Goal: Information Seeking & Learning: Find specific fact

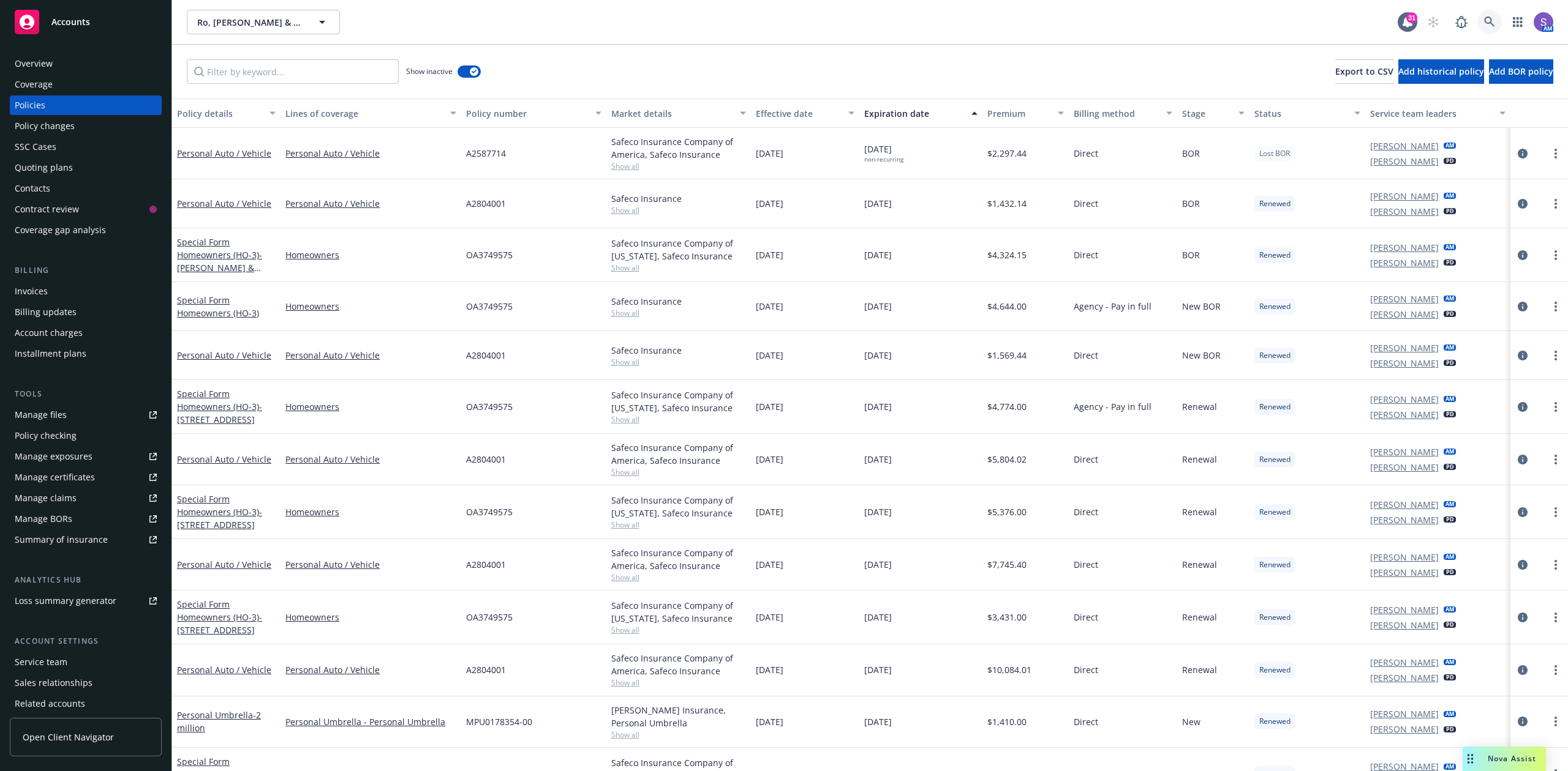
click at [1488, 18] on icon at bounding box center [1489, 22] width 11 height 11
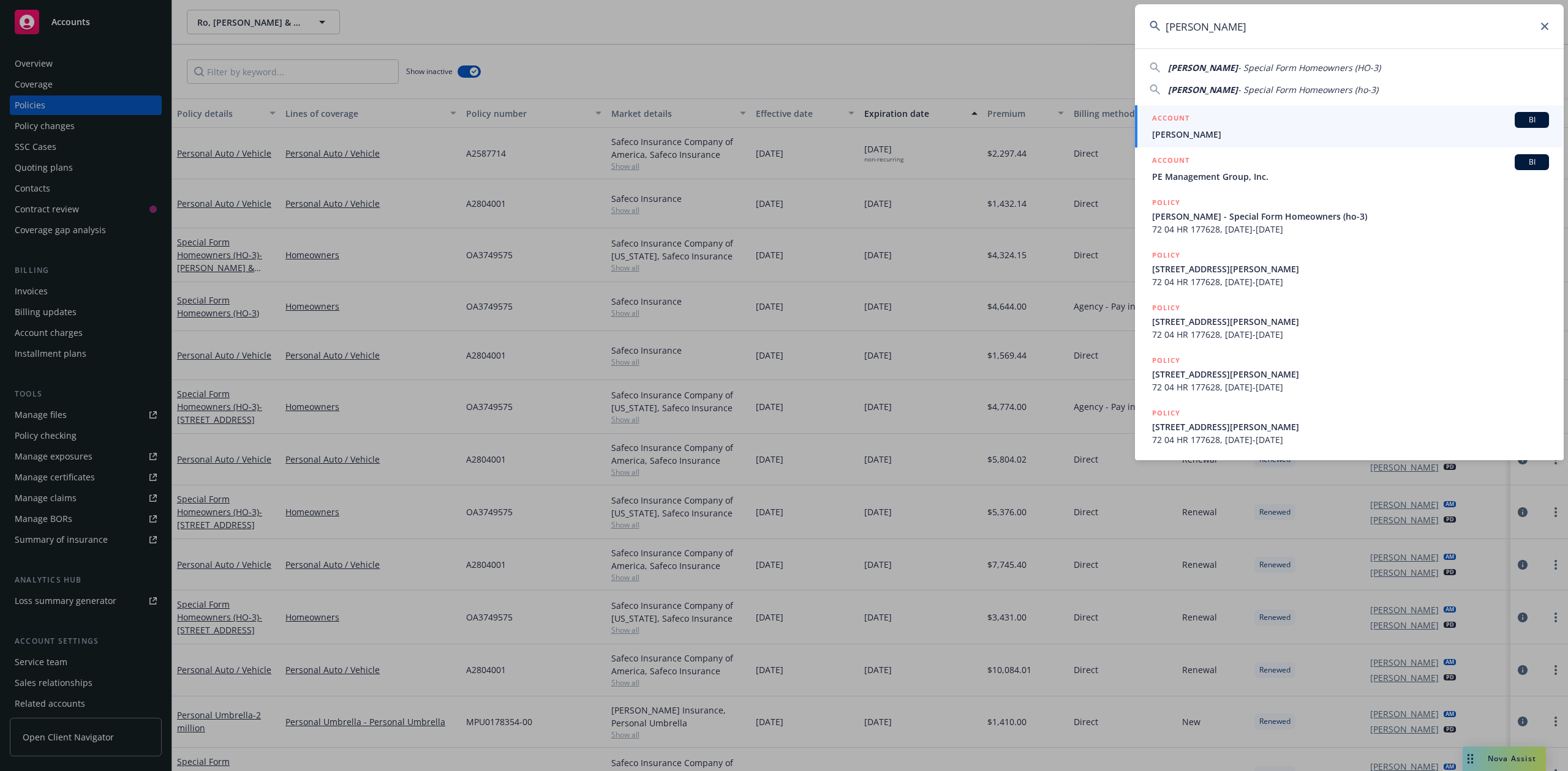
type input "[PERSON_NAME]"
click at [1208, 131] on span "[PERSON_NAME]" at bounding box center [1350, 134] width 397 height 13
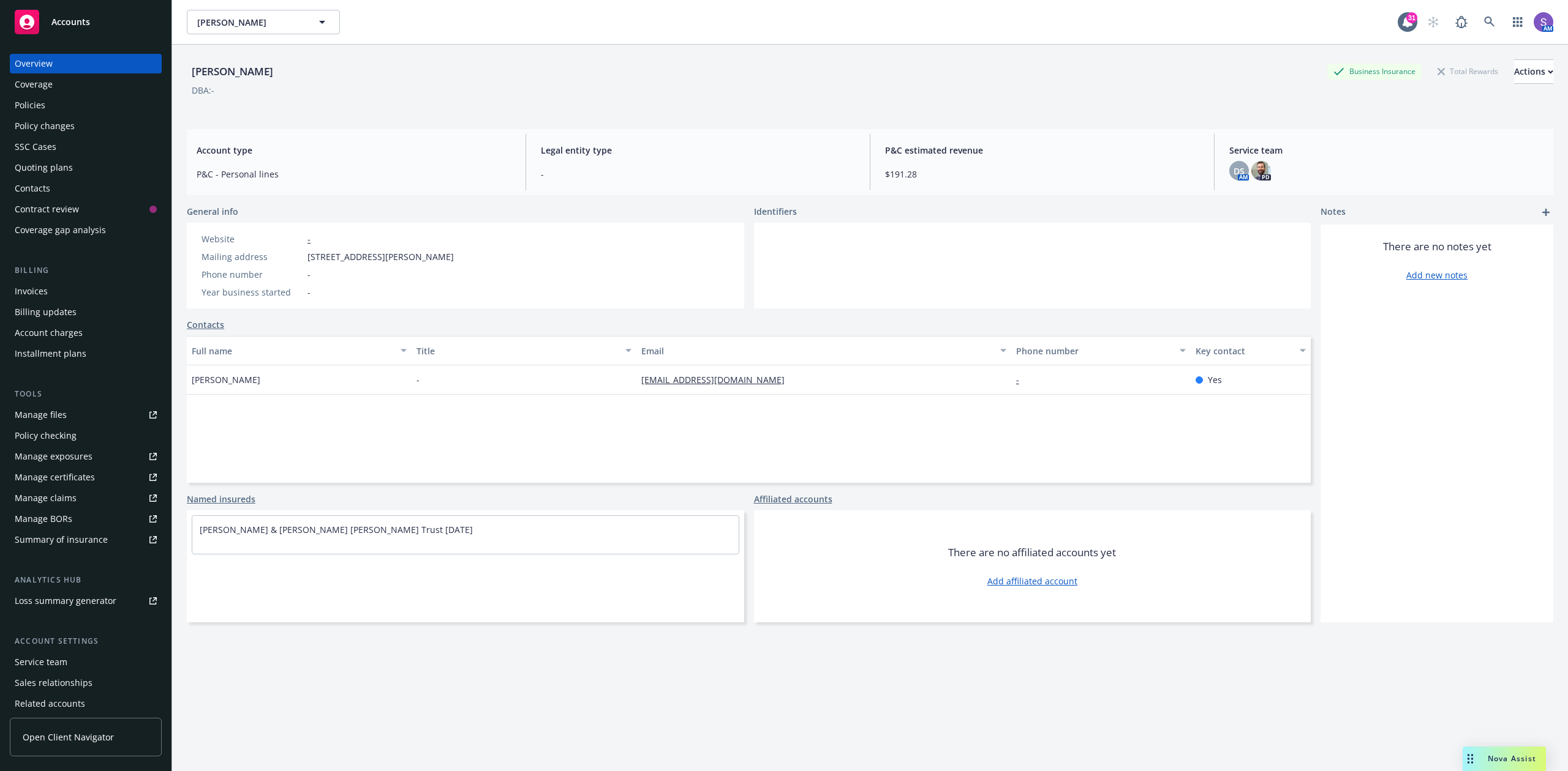
click at [453, 258] on span "[STREET_ADDRESS][PERSON_NAME]" at bounding box center [381, 256] width 147 height 13
copy span "90303"
click at [1484, 20] on icon at bounding box center [1489, 22] width 11 height 11
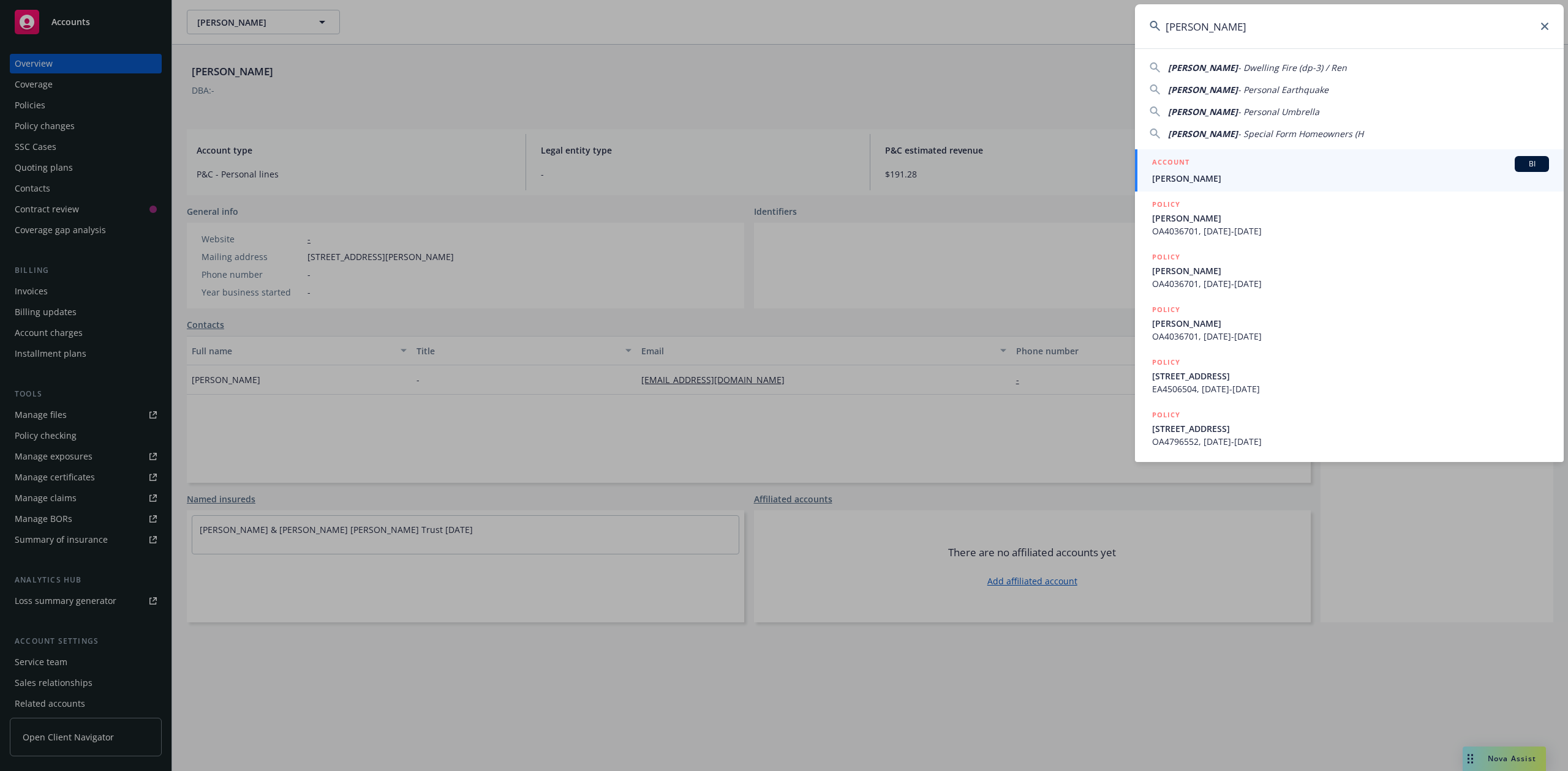
type input "[PERSON_NAME]"
click at [1245, 171] on div "ACCOUNT BI" at bounding box center [1350, 164] width 397 height 16
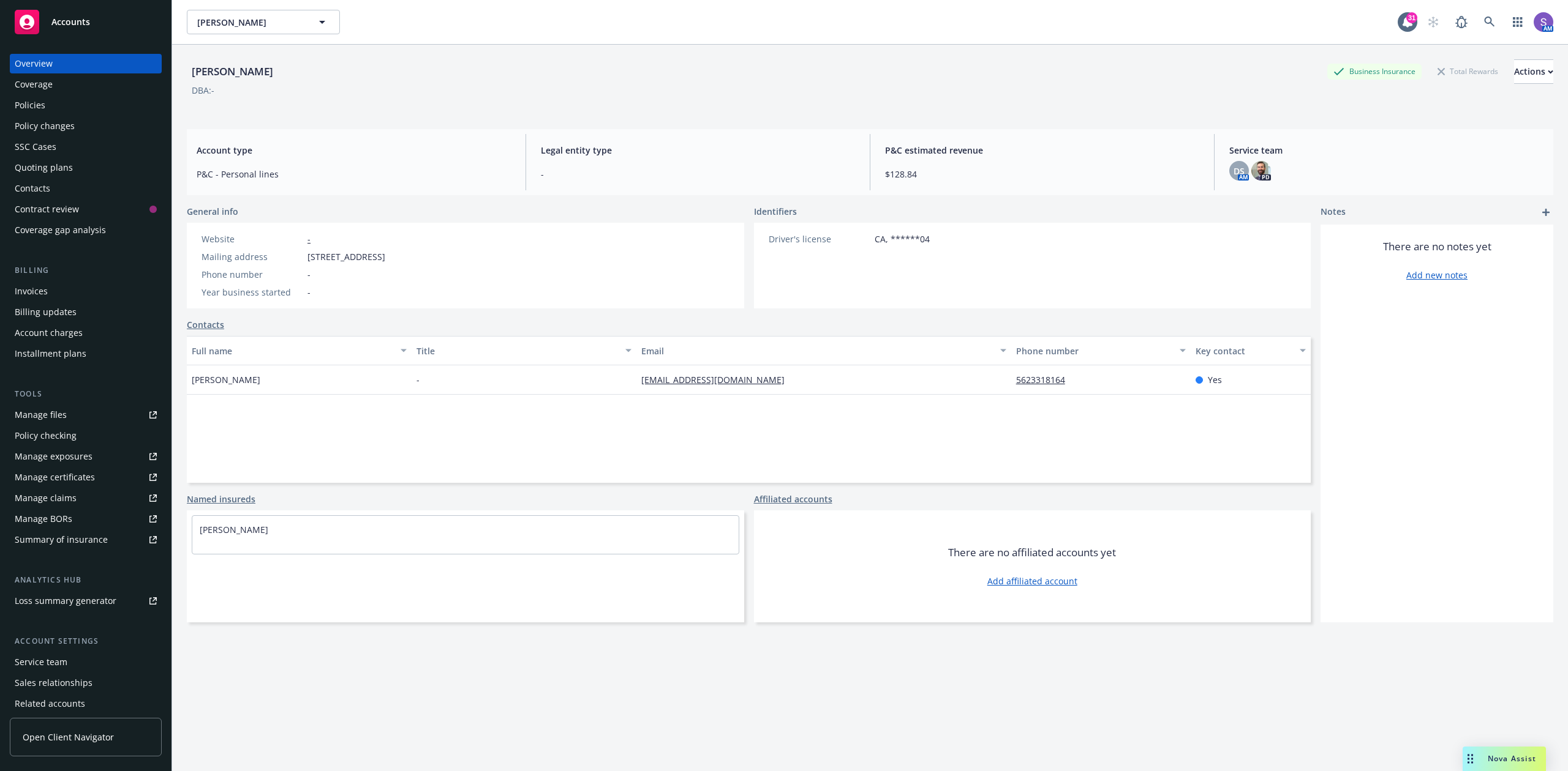
click at [35, 104] on div "Policies" at bounding box center [30, 106] width 31 height 20
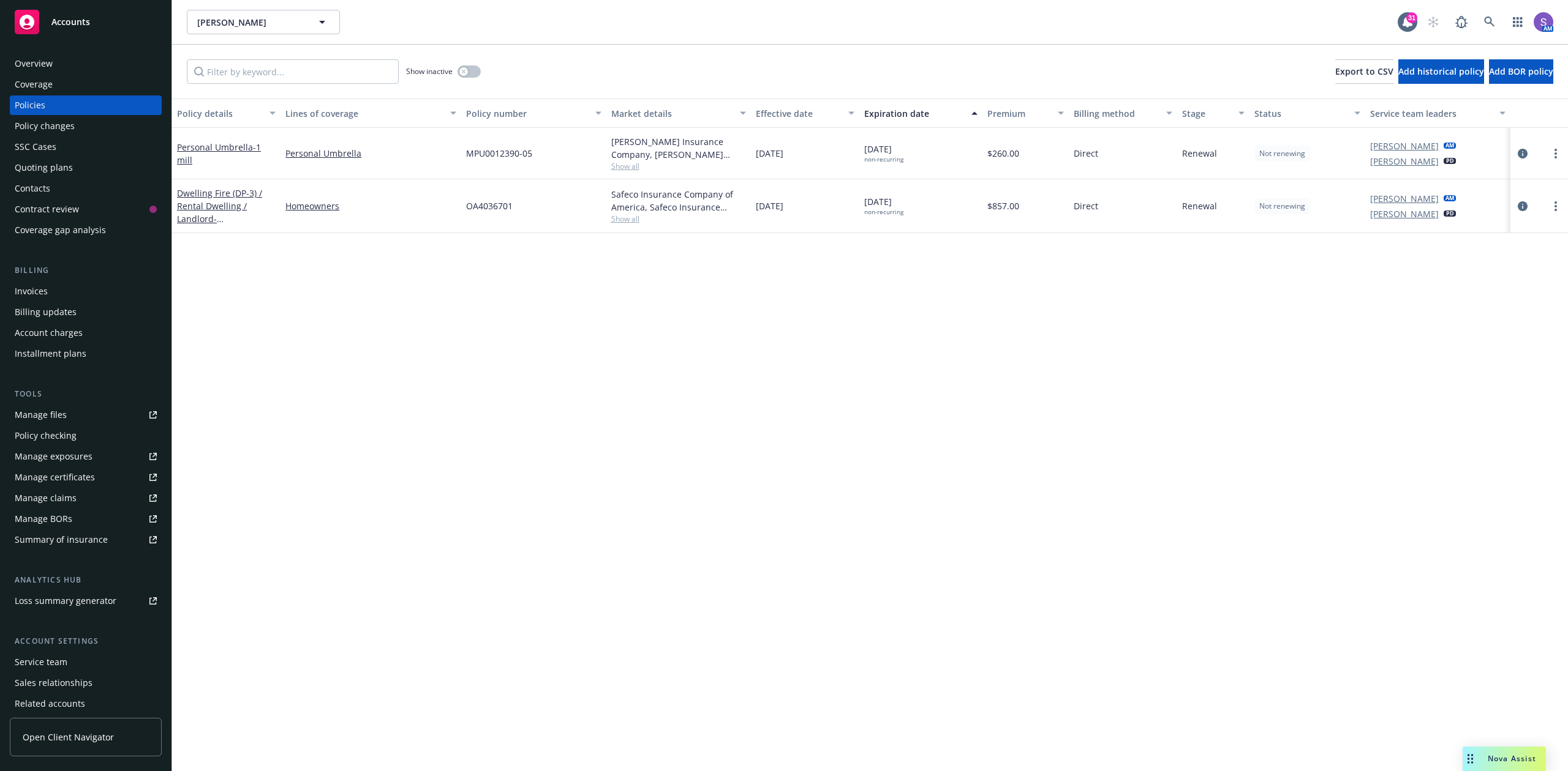
click at [41, 62] on div "Overview" at bounding box center [34, 63] width 38 height 20
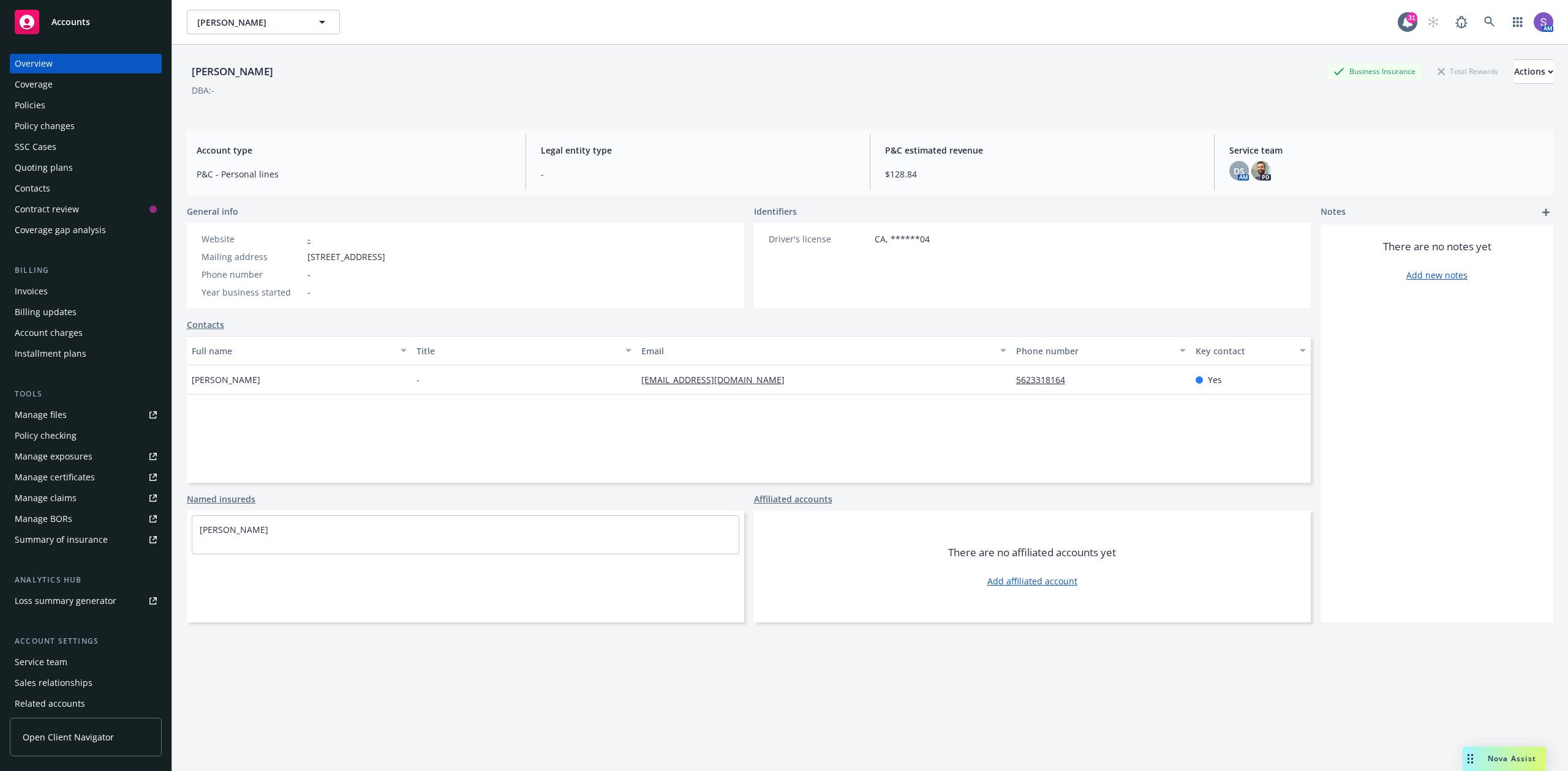
click at [385, 254] on span "[STREET_ADDRESS]" at bounding box center [346, 256] width 78 height 13
copy span "90715"
click at [1484, 18] on icon at bounding box center [1489, 22] width 11 height 11
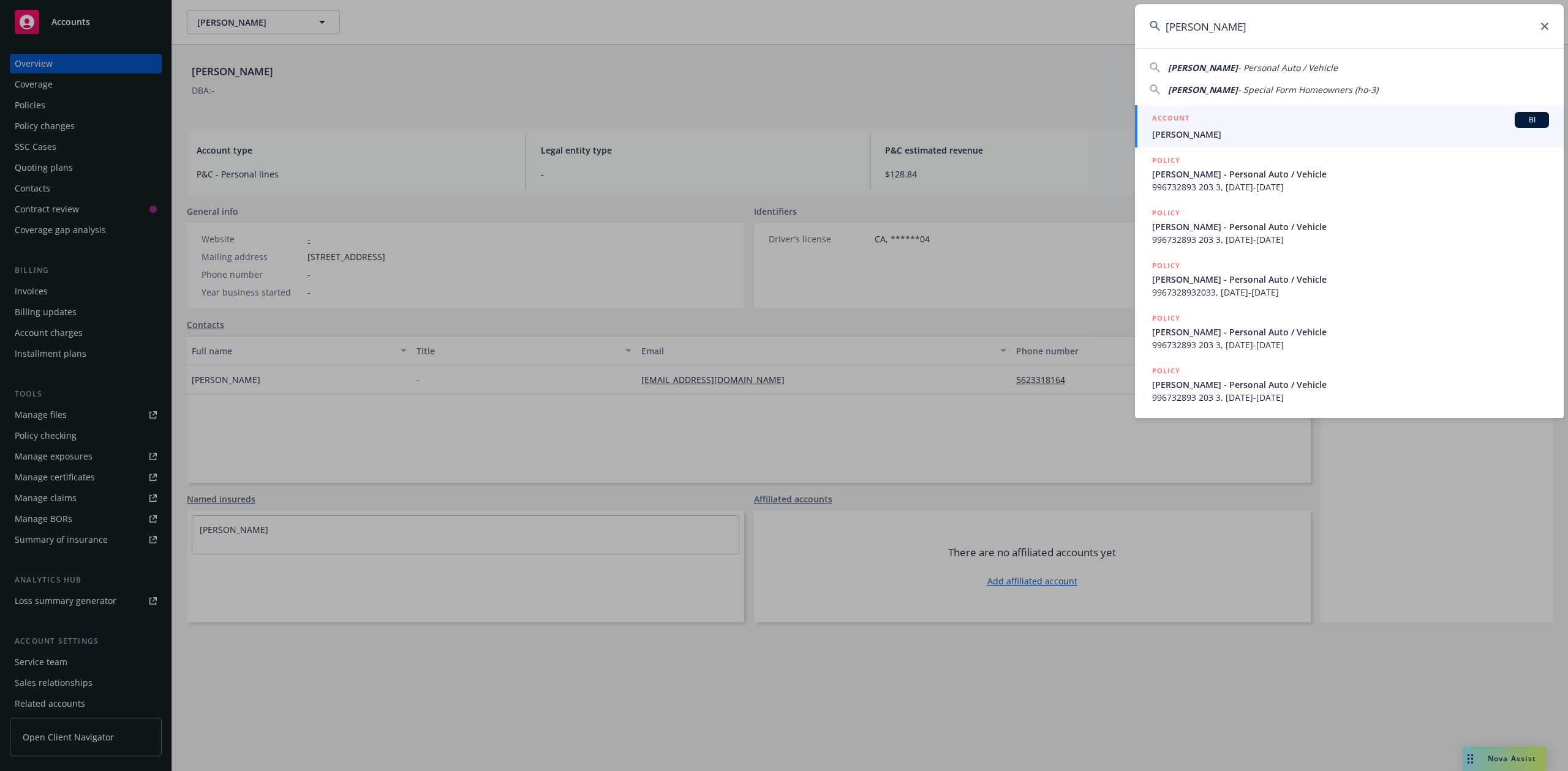
type input "[PERSON_NAME]"
click at [1176, 131] on span "[PERSON_NAME]" at bounding box center [1350, 134] width 397 height 13
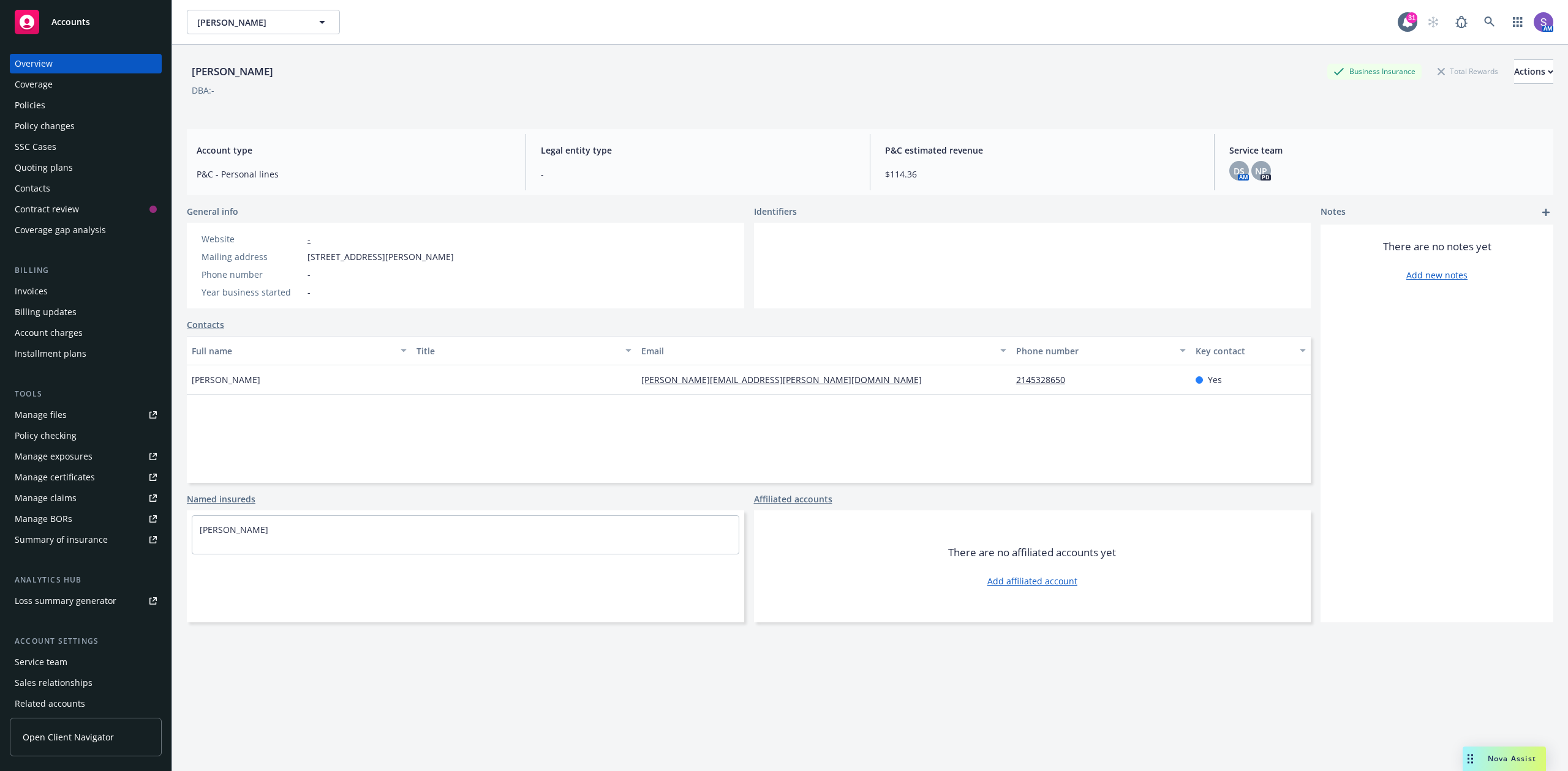
click at [26, 104] on div "Policies" at bounding box center [30, 106] width 31 height 20
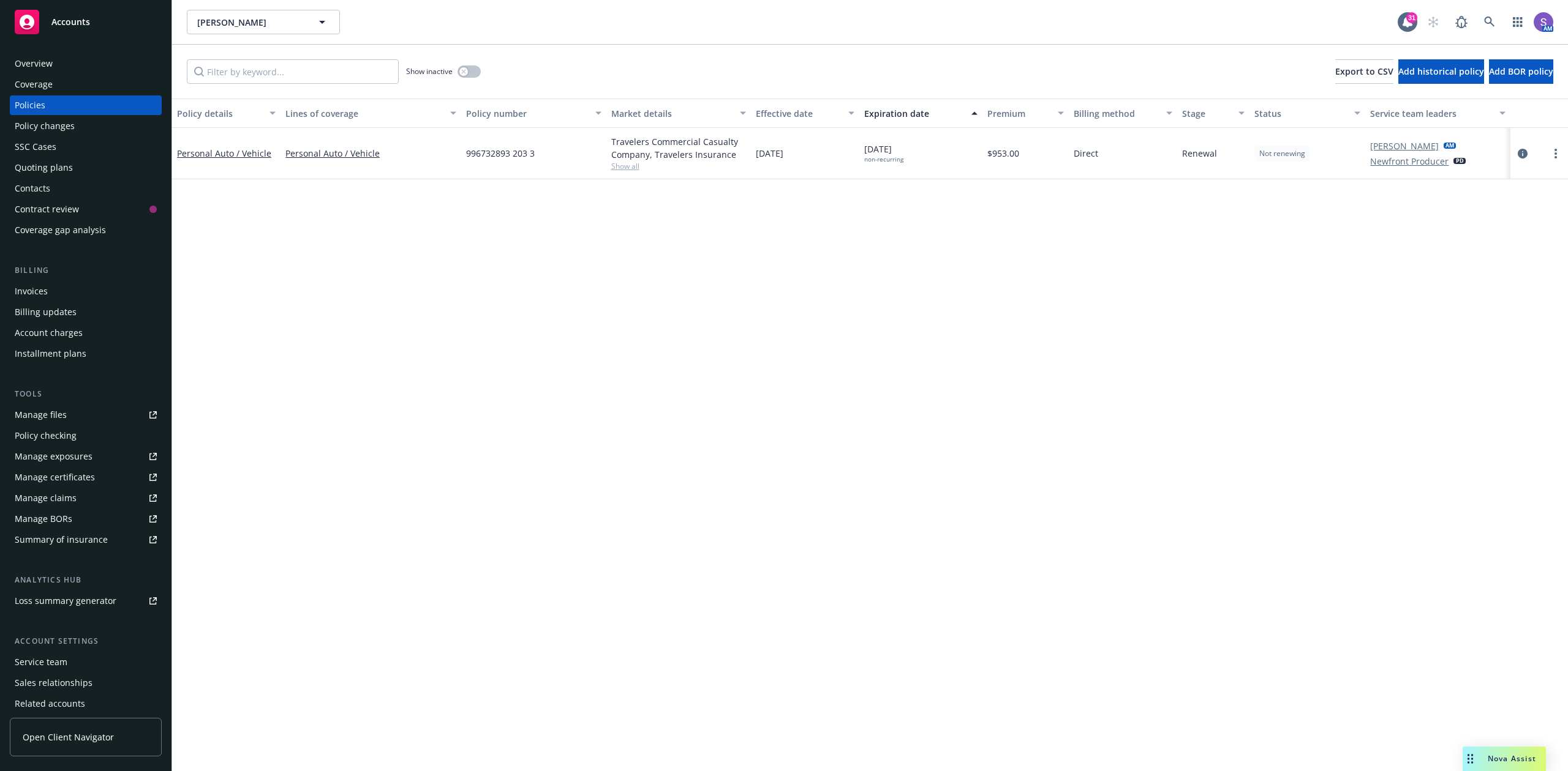
click at [526, 158] on span "996732893 203 3" at bounding box center [500, 152] width 68 height 13
click at [523, 158] on span "996732893 203 3" at bounding box center [500, 152] width 68 height 13
copy span "996732893 203 3"
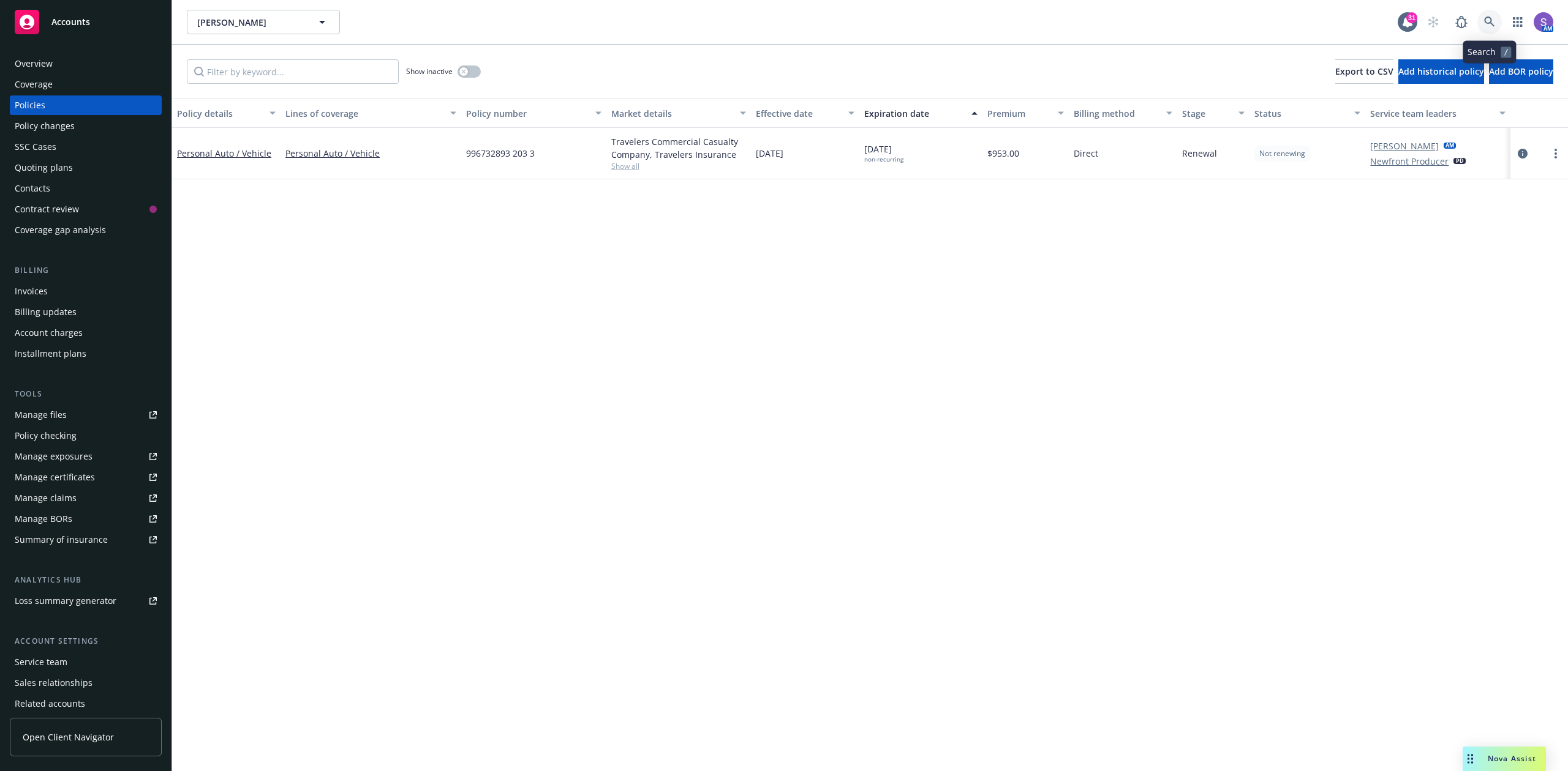
click at [1486, 20] on icon at bounding box center [1489, 22] width 11 height 11
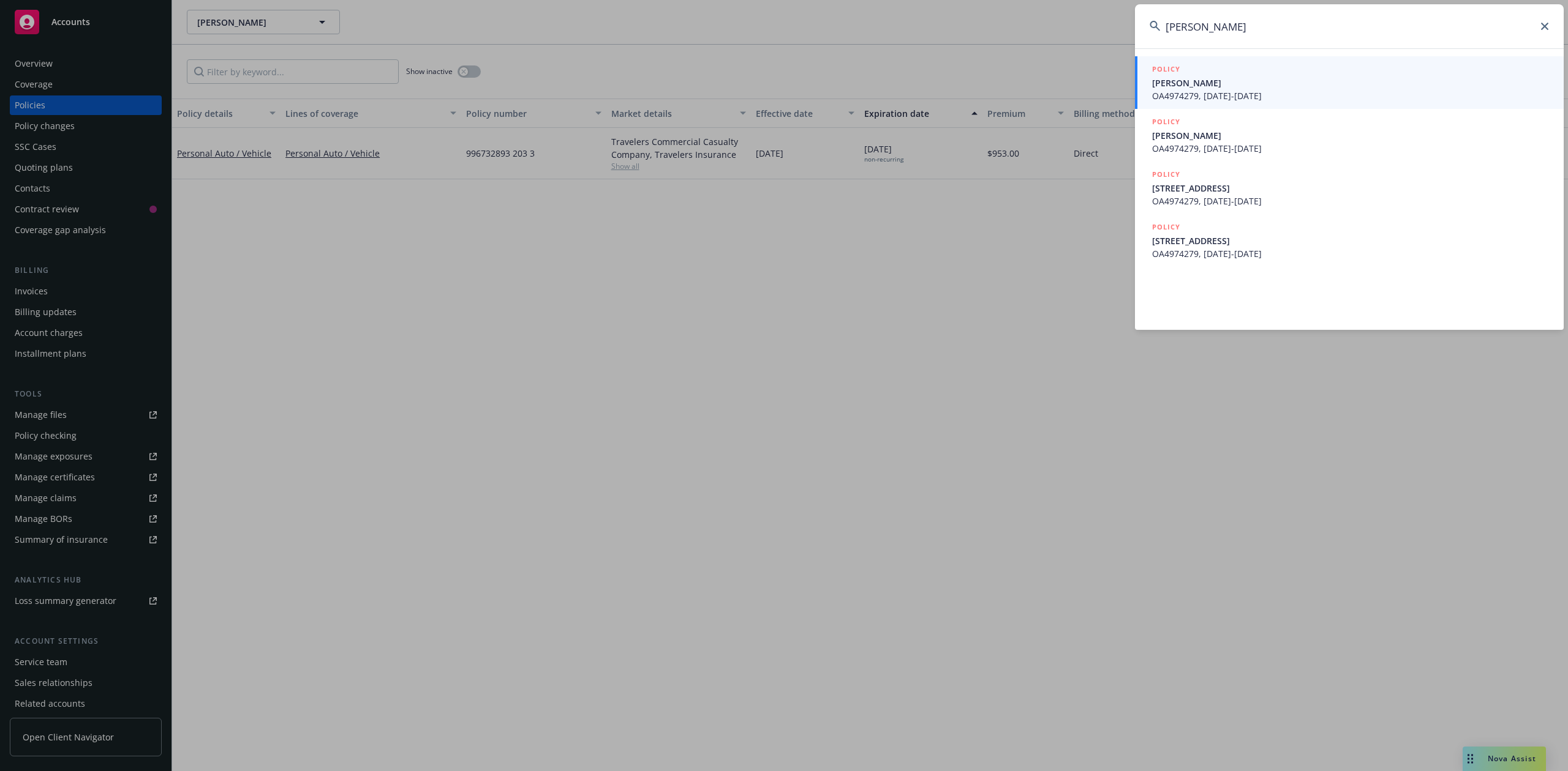
type input "[PERSON_NAME]"
click at [1213, 77] on span "[PERSON_NAME]" at bounding box center [1350, 82] width 397 height 13
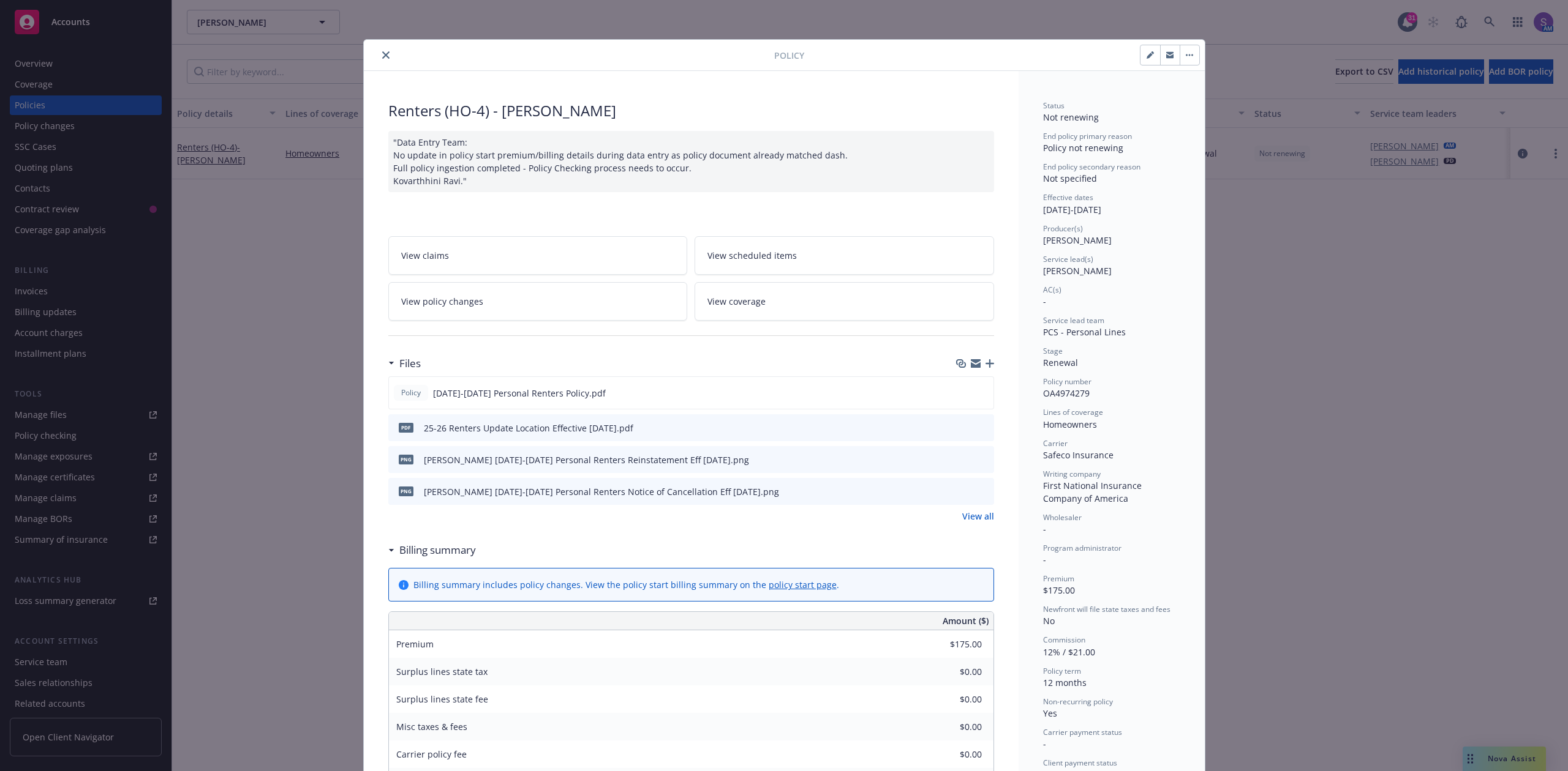
click at [382, 58] on icon "close" at bounding box center [385, 54] width 7 height 7
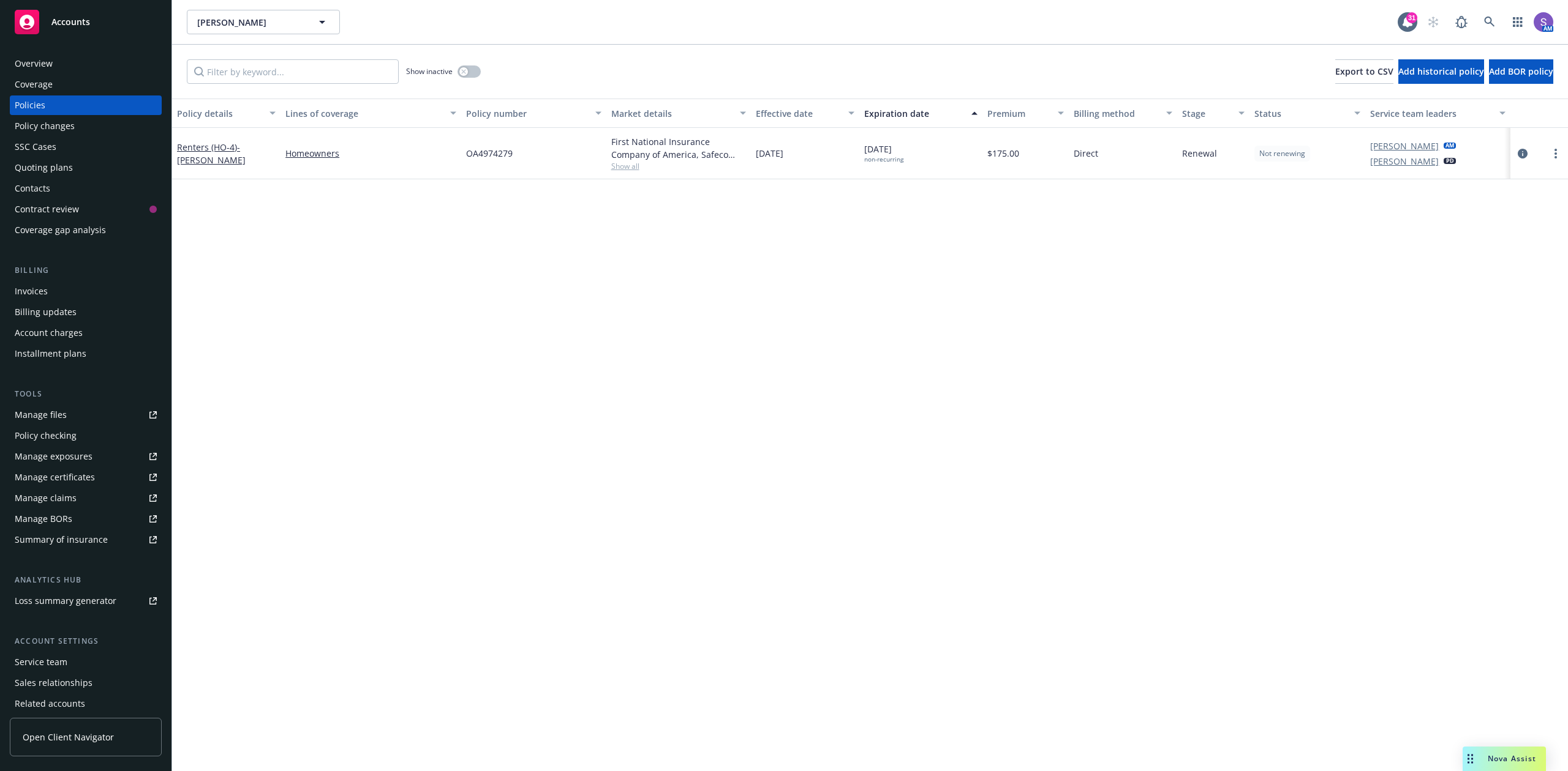
click at [480, 151] on span "OA4974279" at bounding box center [489, 152] width 47 height 13
copy span "OA4974279"
click at [1488, 19] on icon at bounding box center [1489, 22] width 11 height 11
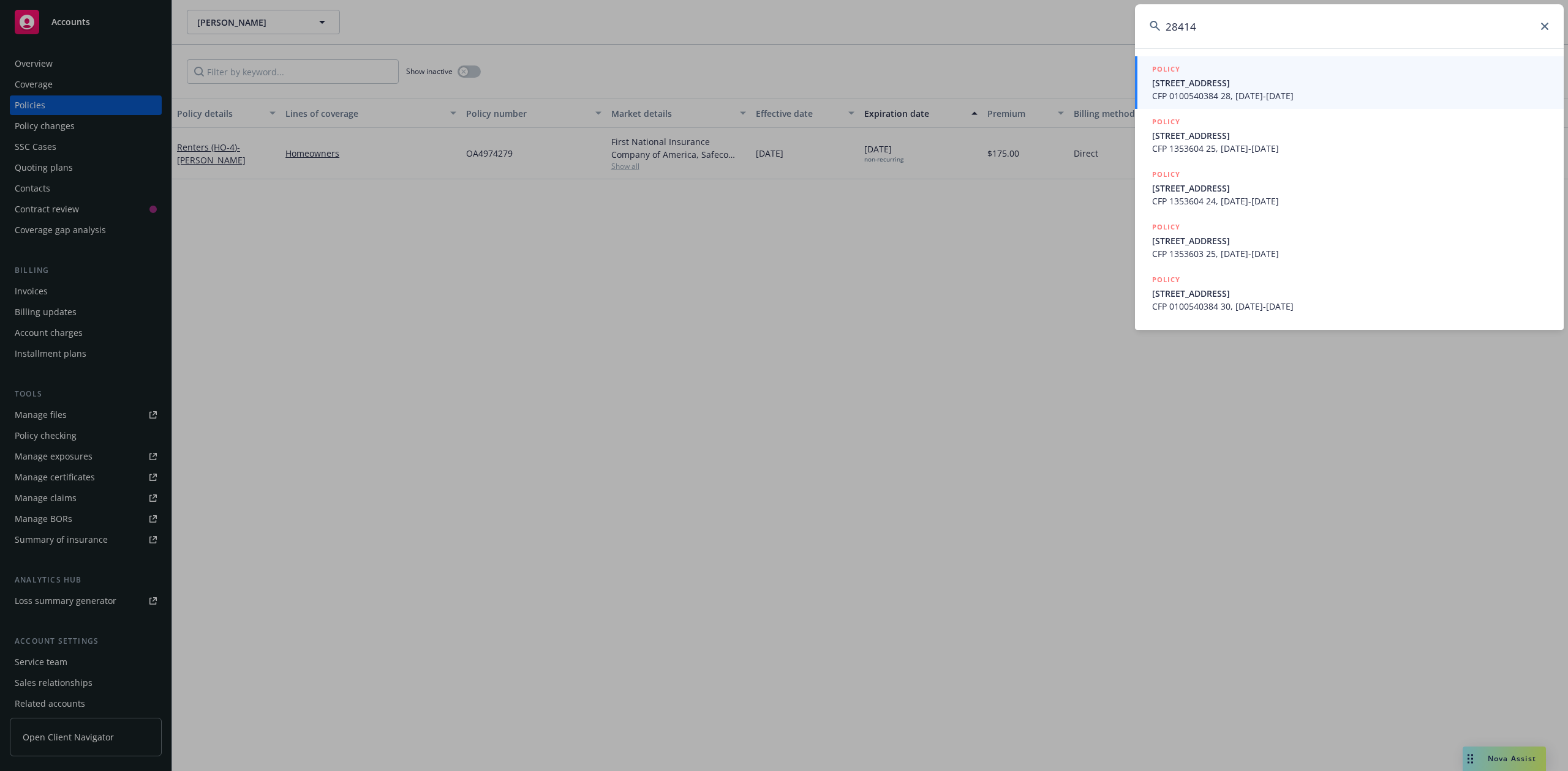
drag, startPoint x: 1221, startPoint y: 25, endPoint x: 1125, endPoint y: 25, distance: 96.0
click at [1125, 25] on div "28414 POLICY [STREET_ADDRESS] CFP 0100540384 28, [DATE]-[DATE] POLICY [STREET_A…" at bounding box center [784, 385] width 1568 height 771
paste input "[PERSON_NAME] &"
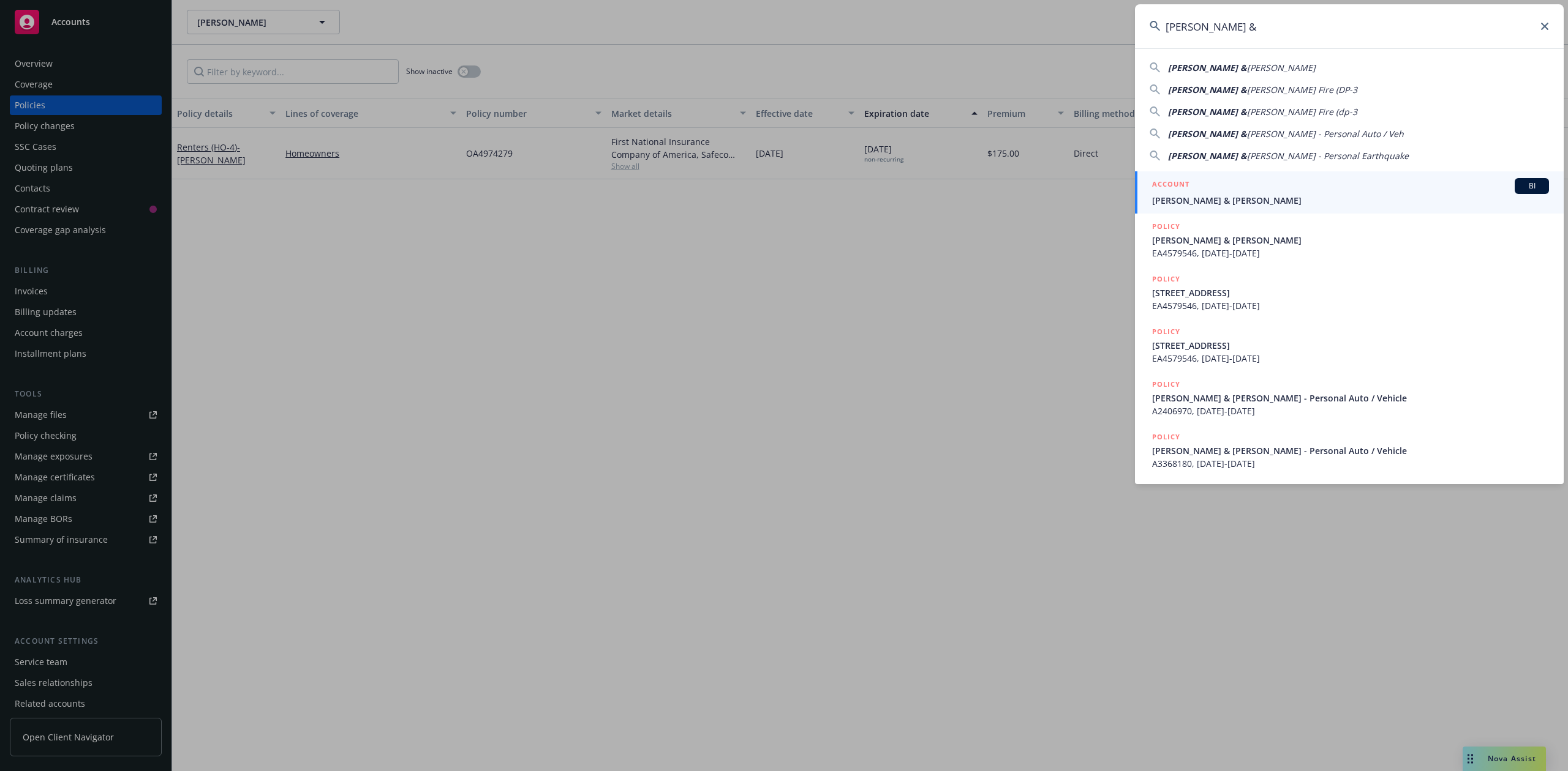
type input "[PERSON_NAME] &"
click at [1227, 192] on div "ACCOUNT BI" at bounding box center [1350, 186] width 397 height 16
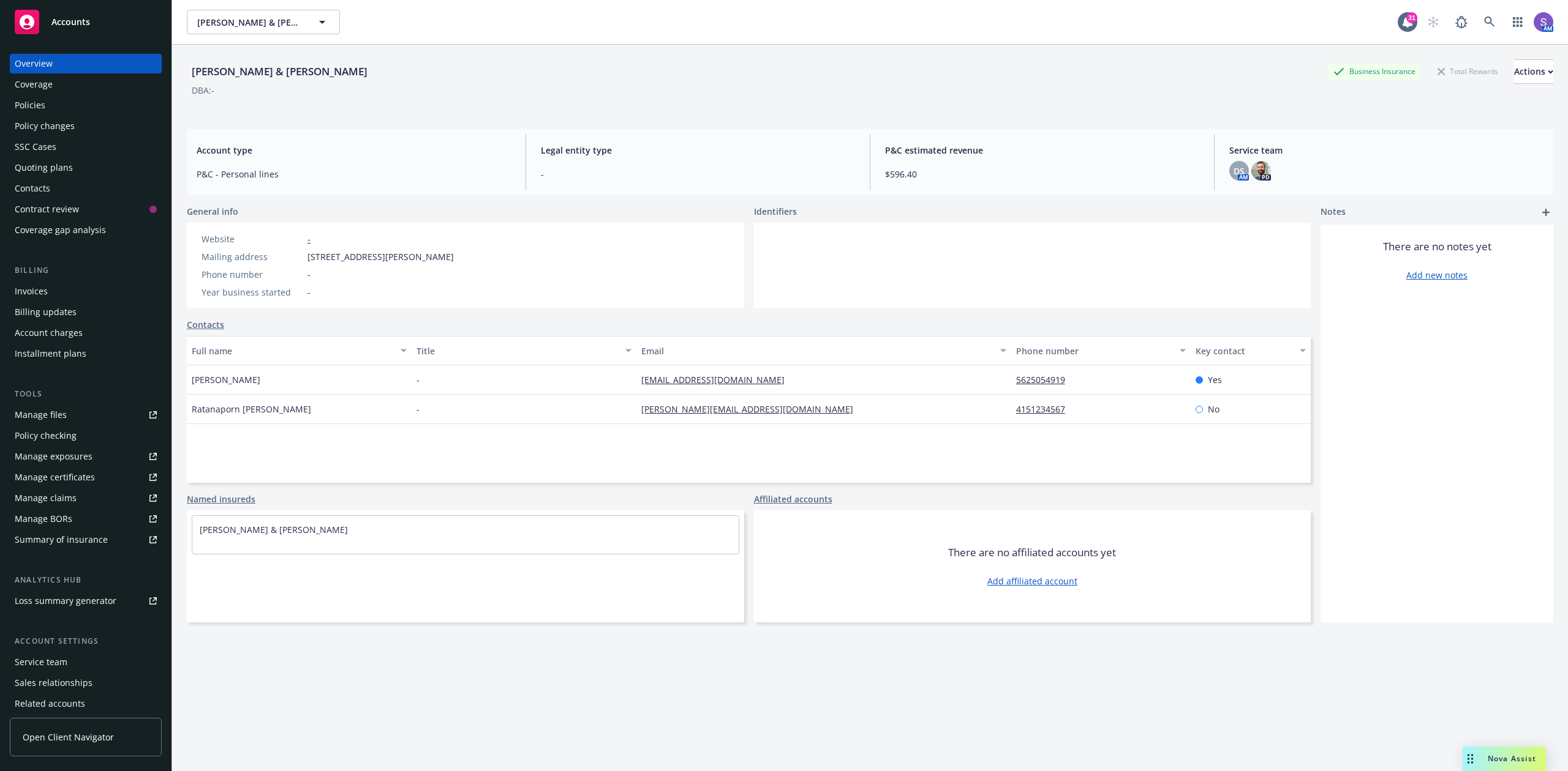
click at [30, 104] on div "Policies" at bounding box center [30, 106] width 31 height 20
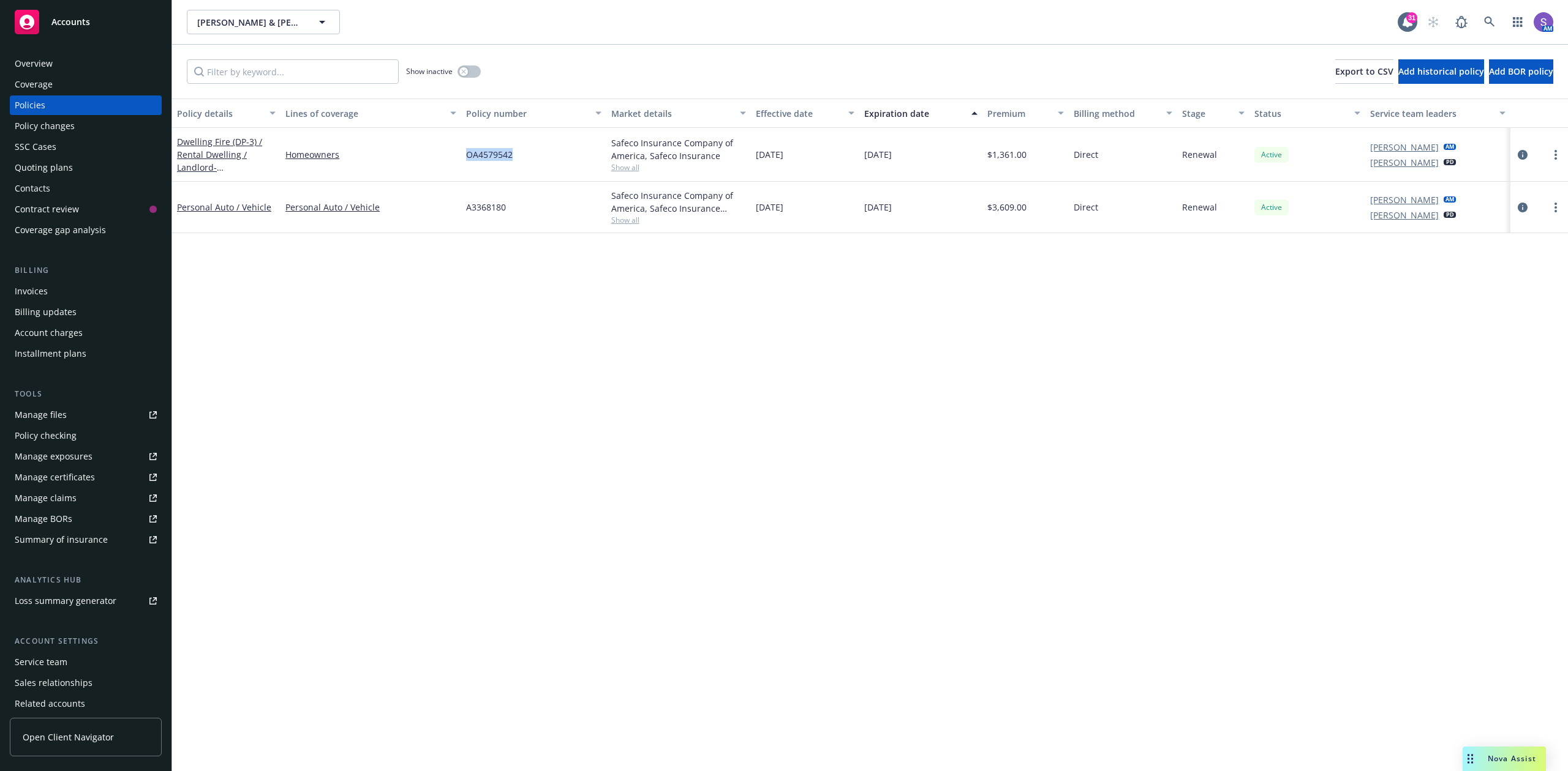
drag, startPoint x: 541, startPoint y: 162, endPoint x: 459, endPoint y: 161, distance: 82.0
click at [459, 161] on div "Dwelling Fire (DP-3) / Rental Dwelling / Landlord - [STREET_ADDRESS] Homeowners…" at bounding box center [870, 154] width 1396 height 53
copy div "OA4579542"
click at [61, 66] on div "Overview" at bounding box center [86, 63] width 143 height 20
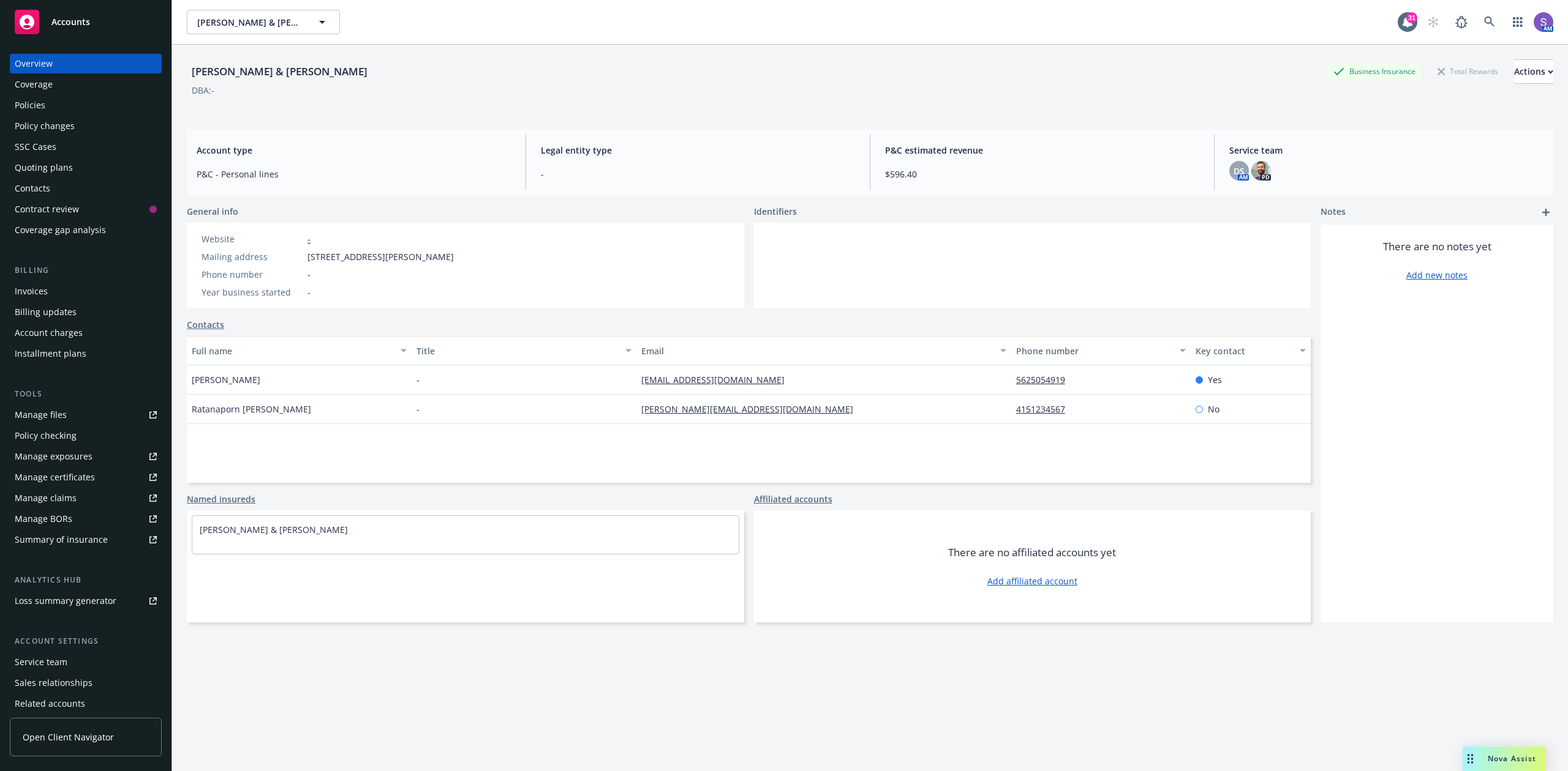
click at [449, 257] on span "[STREET_ADDRESS][PERSON_NAME]" at bounding box center [381, 256] width 147 height 13
copy span "90731"
